Goal: Transaction & Acquisition: Purchase product/service

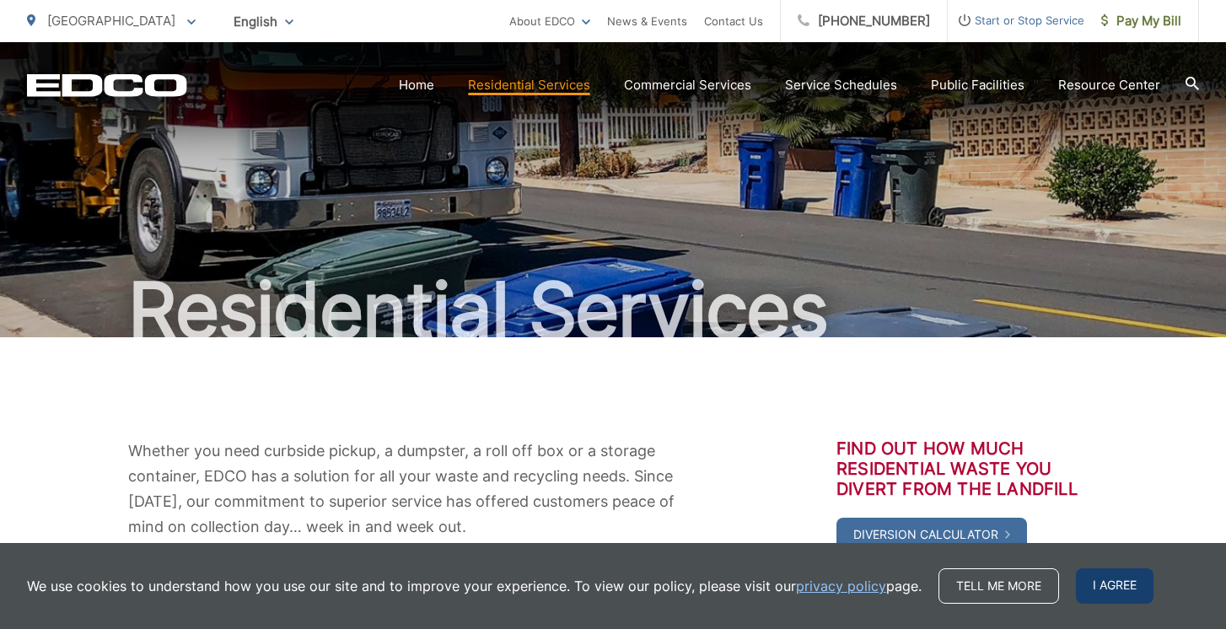
click at [1094, 579] on span "I agree" at bounding box center [1115, 586] width 78 height 35
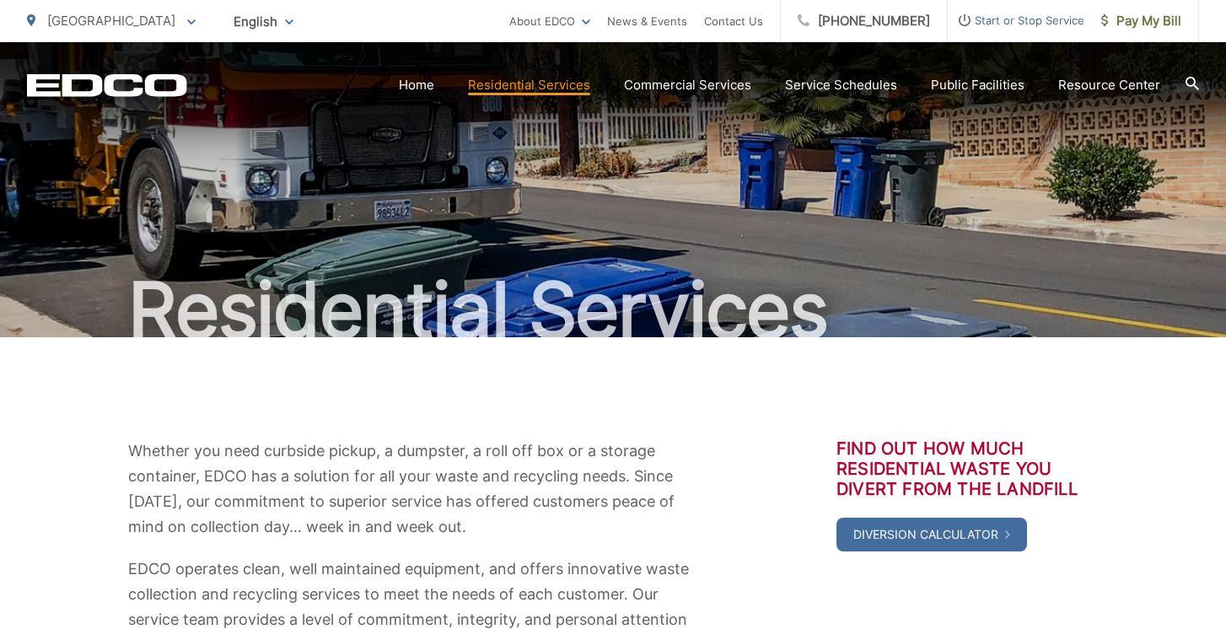
click at [121, 18] on span "[GEOGRAPHIC_DATA]" at bounding box center [111, 21] width 128 height 16
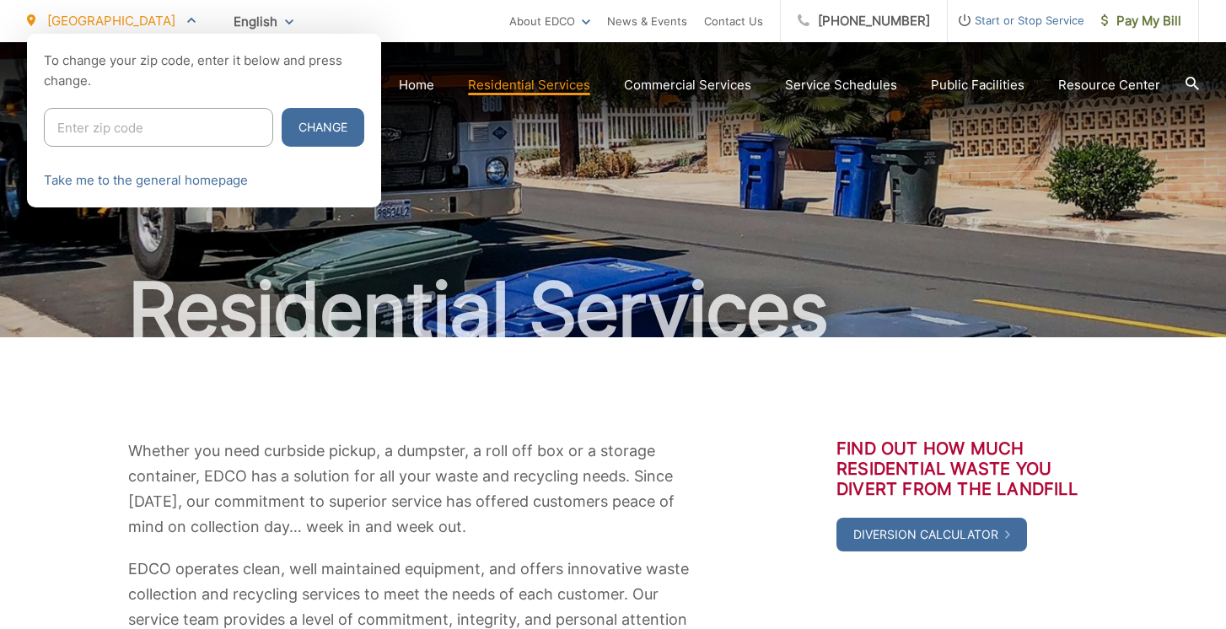
click at [235, 318] on div at bounding box center [613, 348] width 1226 height 629
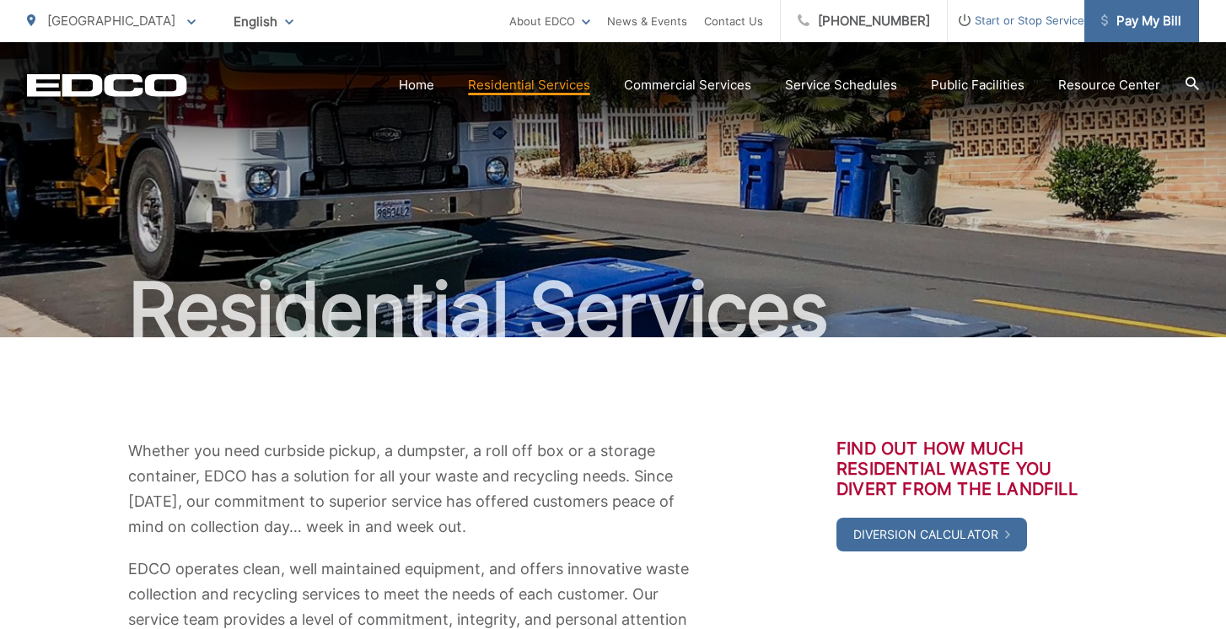
click at [1145, 33] on link "Pay My Bill" at bounding box center [1142, 21] width 115 height 42
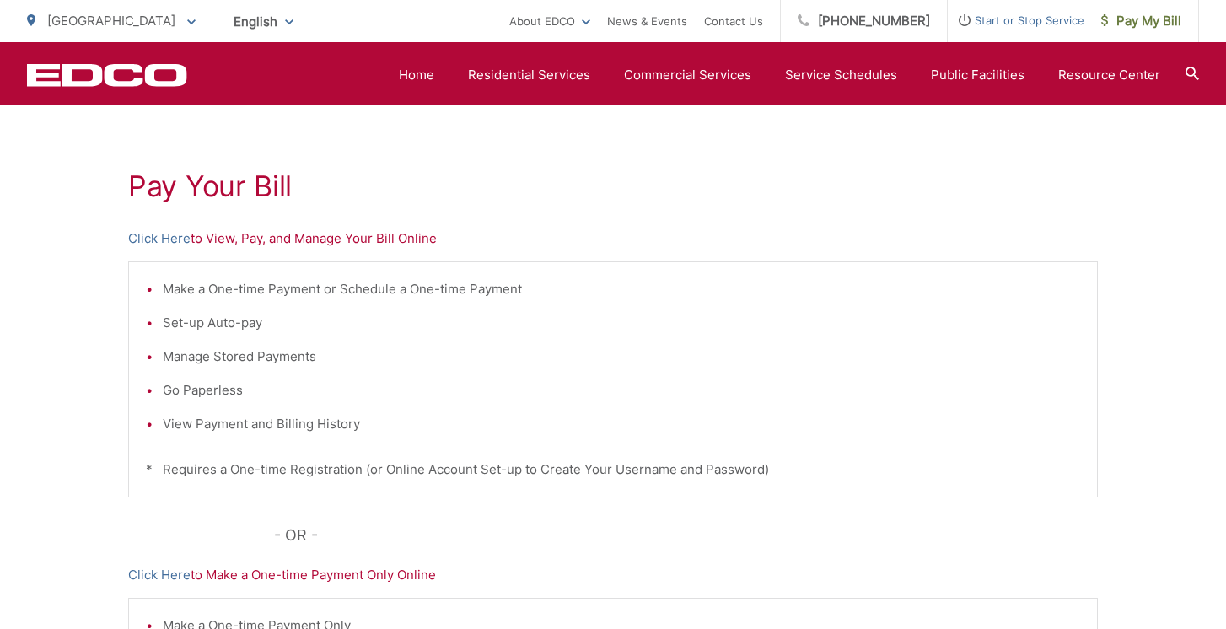
scroll to position [267, 0]
click at [168, 240] on link "Click Here" at bounding box center [159, 241] width 62 height 20
